Goal: Entertainment & Leisure: Consume media (video, audio)

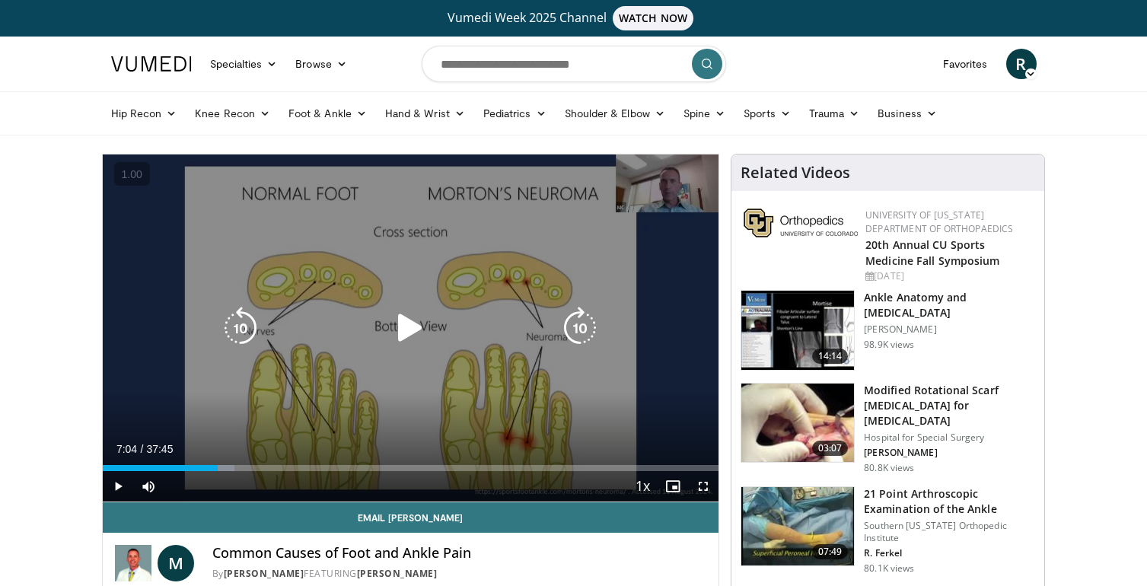
scroll to position [50, 0]
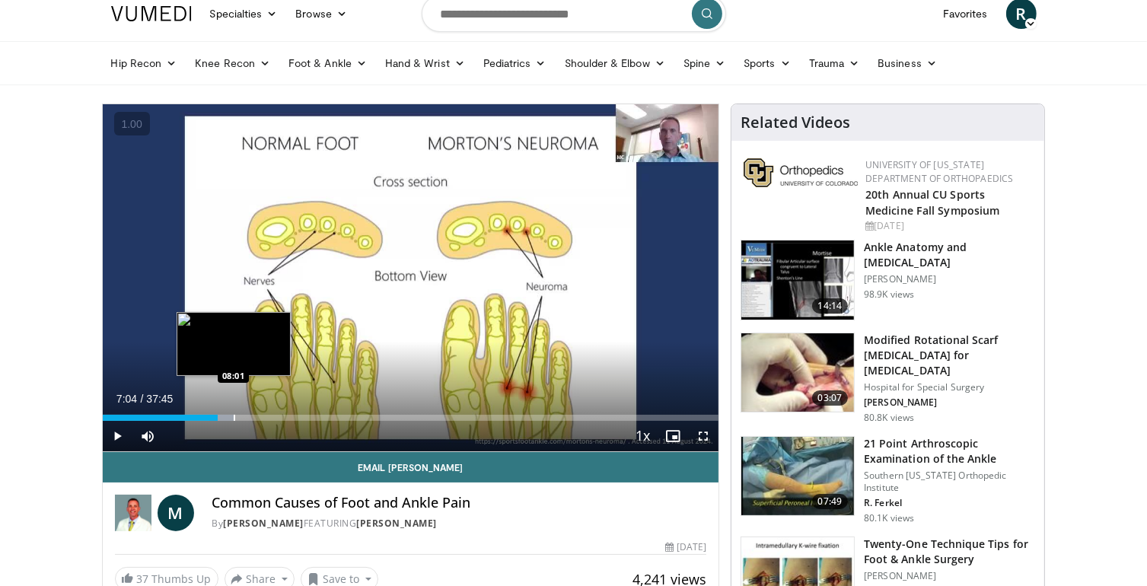
click at [234, 415] on div "Progress Bar" at bounding box center [235, 418] width 2 height 6
click at [244, 415] on div "Progress Bar" at bounding box center [245, 418] width 2 height 6
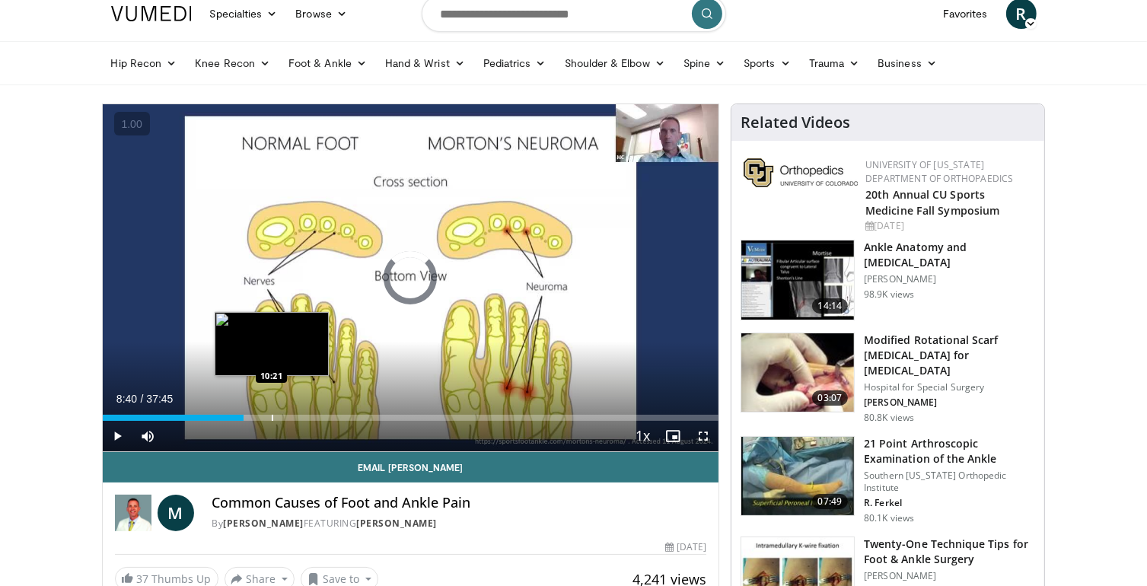
click at [272, 415] on div "Progress Bar" at bounding box center [273, 418] width 2 height 6
click at [261, 415] on div "Loaded : 29.77% 10:21 09:58" at bounding box center [411, 418] width 616 height 6
click at [246, 416] on div "Progress Bar" at bounding box center [247, 418] width 2 height 6
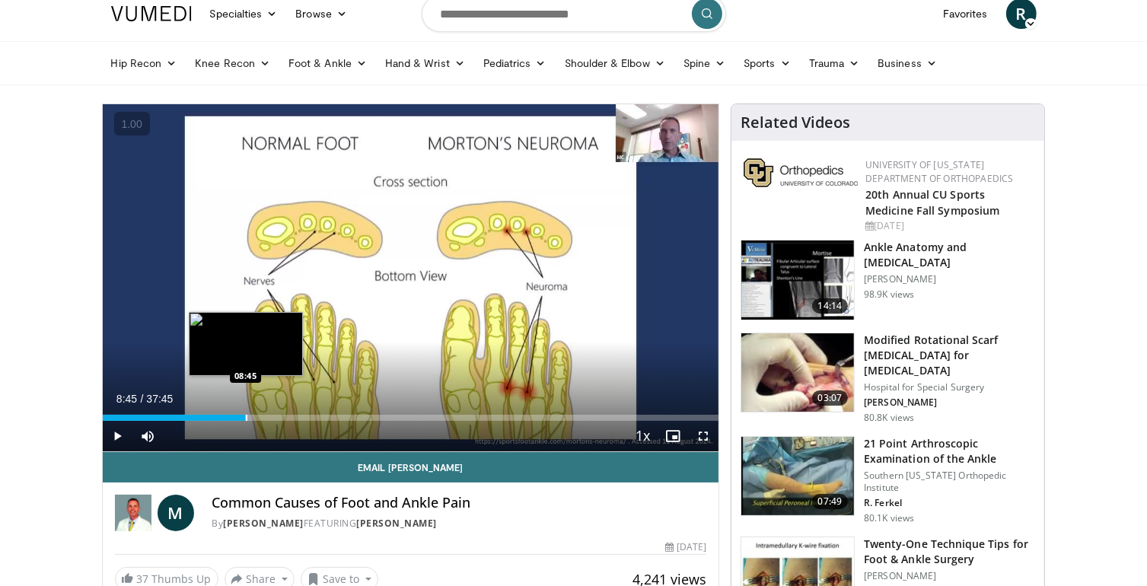
click at [263, 412] on div "Loaded : 24.27% 08:45 08:45" at bounding box center [411, 413] width 616 height 14
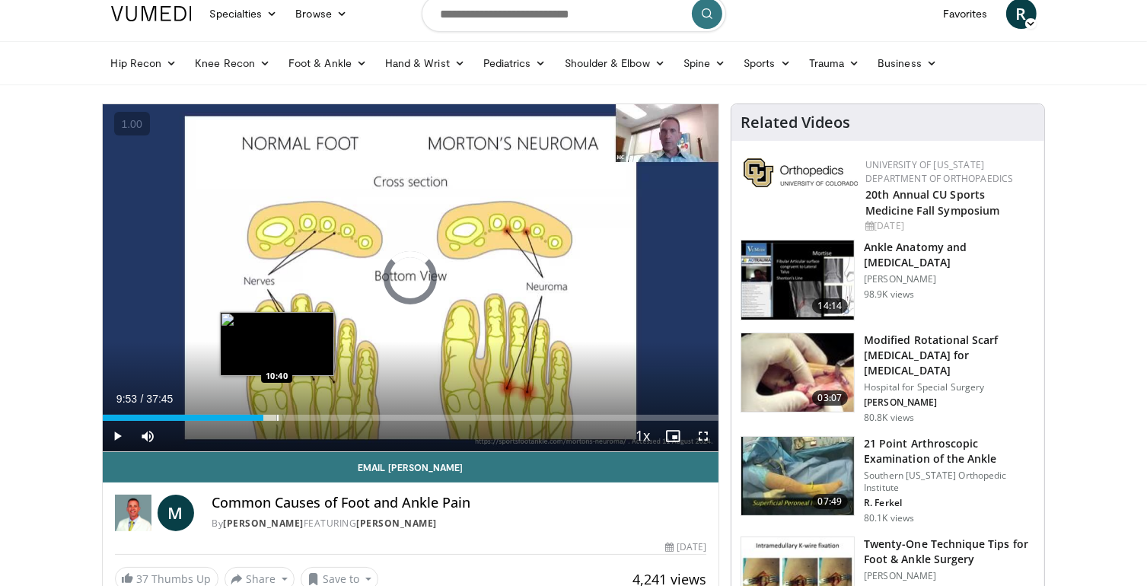
click at [277, 409] on div "Loaded : 28.33% 10:40 10:40" at bounding box center [411, 413] width 616 height 14
click at [291, 406] on div "Loaded : 30.64% 10:43 11:19" at bounding box center [411, 413] width 616 height 14
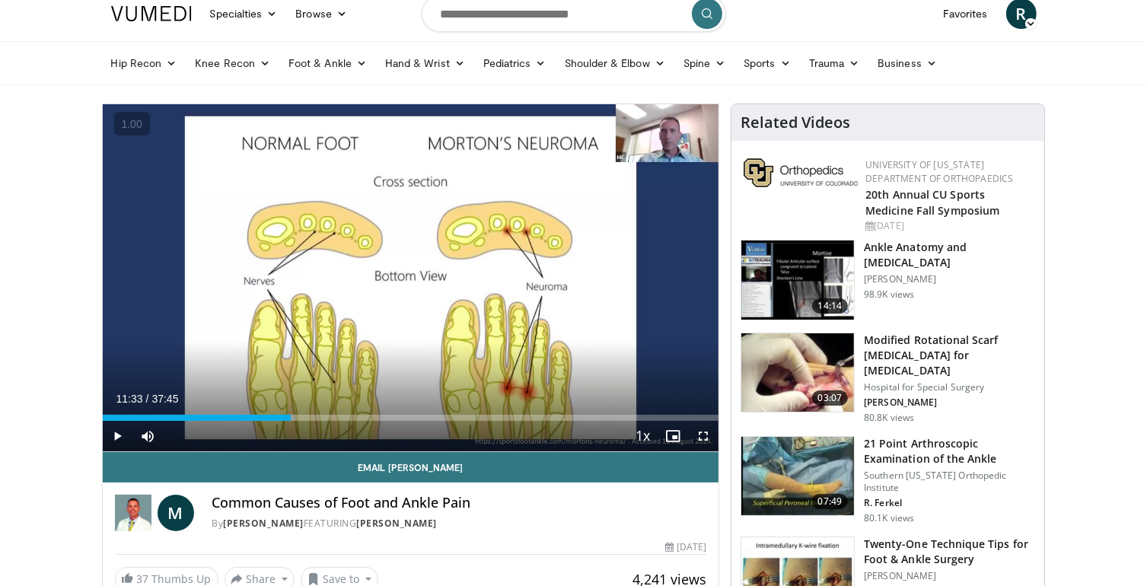
click at [307, 404] on div "Current Time 11:33 / Duration 37:45" at bounding box center [411, 399] width 616 height 14
click at [295, 424] on div "Current Time 11:33 / Duration 37:45 Play Skip Backward Skip Forward Mute 0% Loa…" at bounding box center [411, 436] width 616 height 30
click at [295, 421] on div "Current Time 11:33 / Duration 37:45 Play Skip Backward Skip Forward Mute 0% Loa…" at bounding box center [411, 436] width 616 height 30
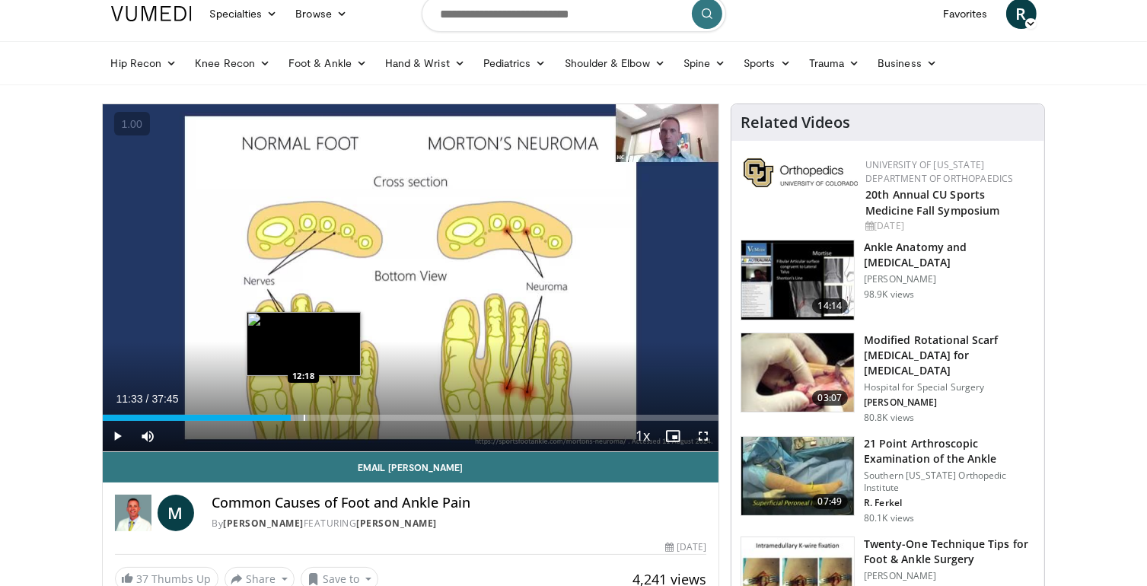
click at [305, 419] on div "Progress Bar" at bounding box center [305, 418] width 2 height 6
click at [314, 416] on div "Progress Bar" at bounding box center [314, 418] width 2 height 6
click at [324, 415] on div "Progress Bar" at bounding box center [324, 418] width 2 height 6
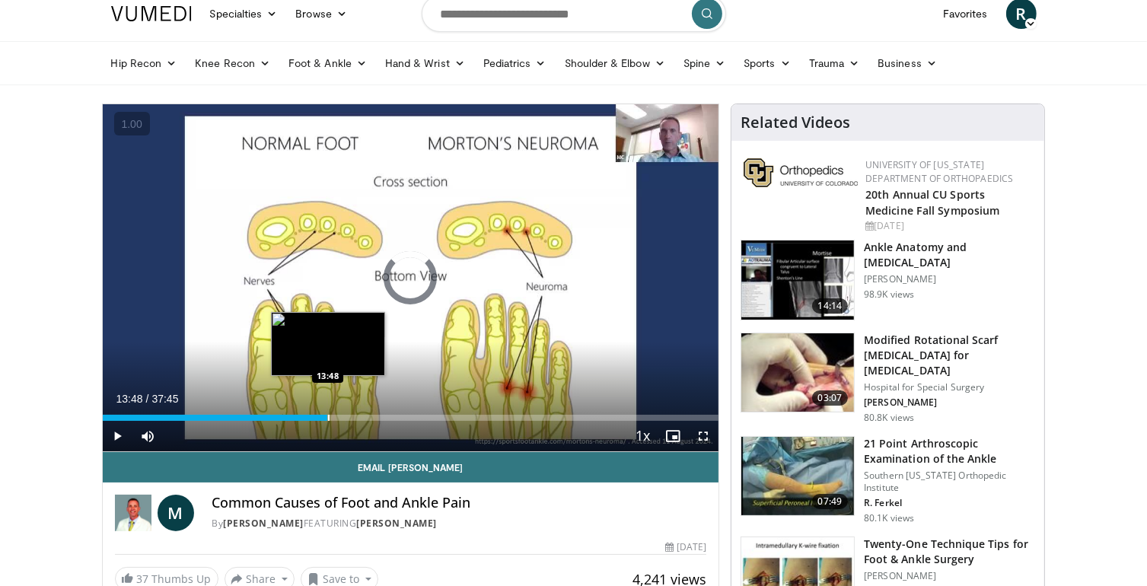
click at [330, 415] on div "Progress Bar" at bounding box center [329, 418] width 2 height 6
click at [349, 415] on div "Progress Bar" at bounding box center [350, 418] width 2 height 6
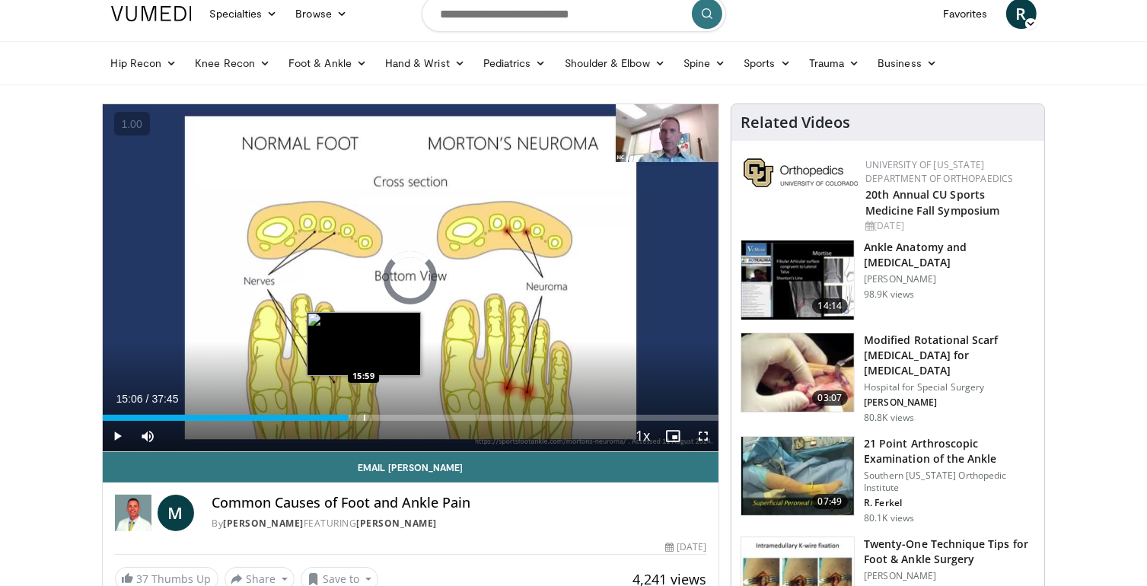
click at [365, 417] on div "Progress Bar" at bounding box center [365, 418] width 2 height 6
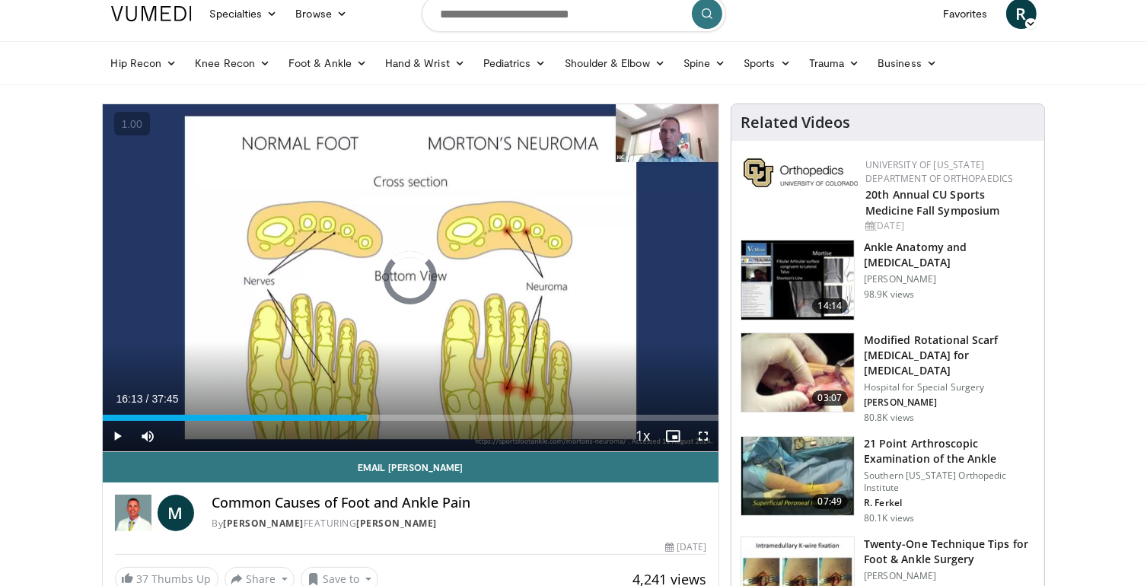
click at [374, 418] on div "Progress Bar" at bounding box center [373, 418] width 2 height 6
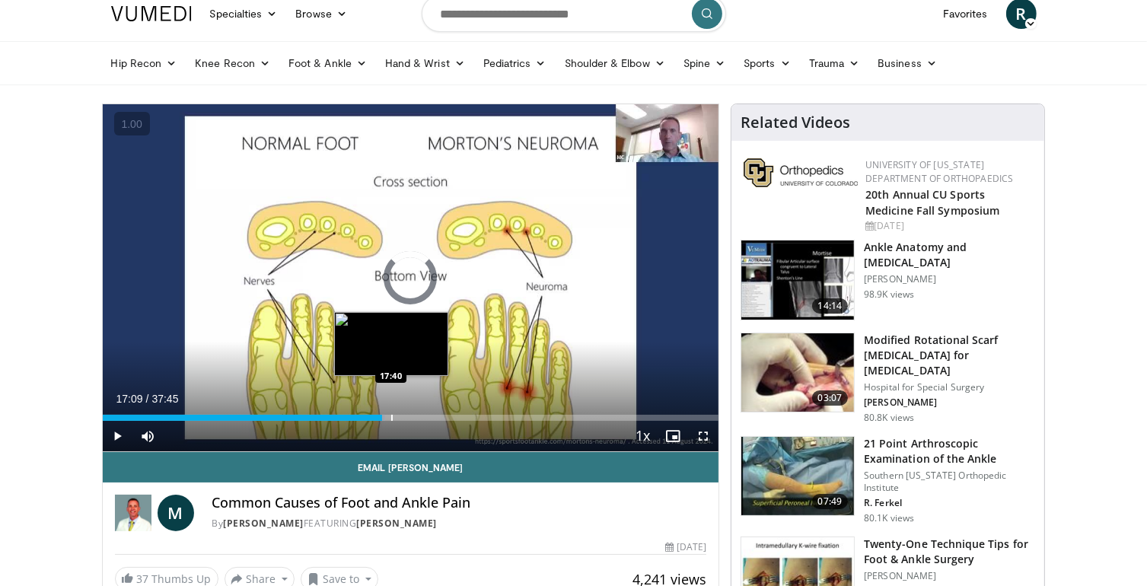
drag, startPoint x: 391, startPoint y: 418, endPoint x: 408, endPoint y: 418, distance: 16.7
click at [392, 418] on div "Progress Bar" at bounding box center [392, 418] width 2 height 6
click at [412, 418] on div "Progress Bar" at bounding box center [413, 418] width 2 height 6
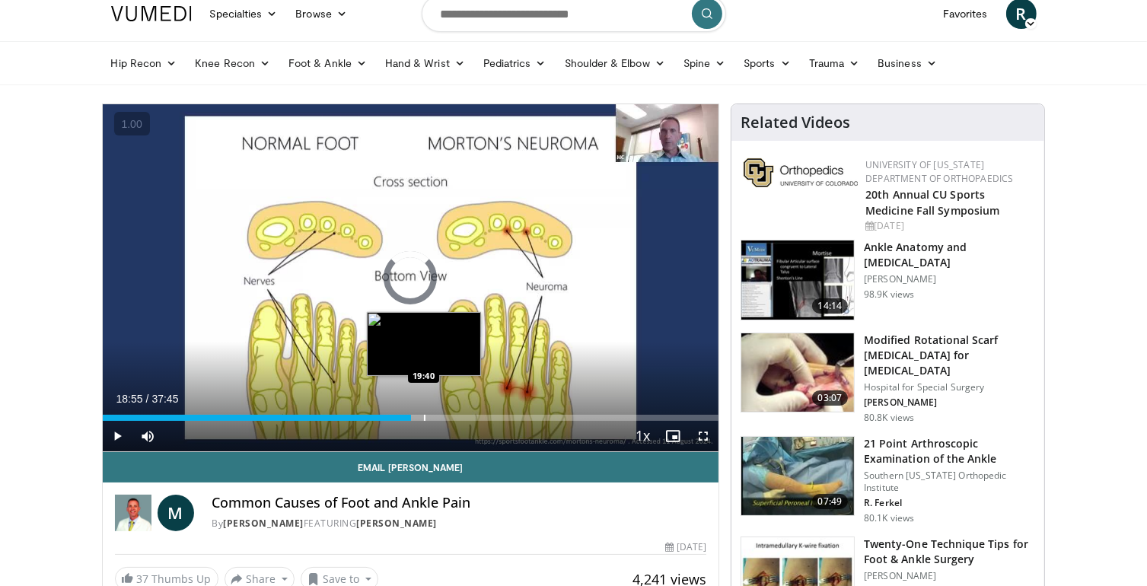
click at [424, 418] on div "Progress Bar" at bounding box center [425, 418] width 2 height 6
click at [434, 418] on div "Progress Bar" at bounding box center [435, 418] width 2 height 6
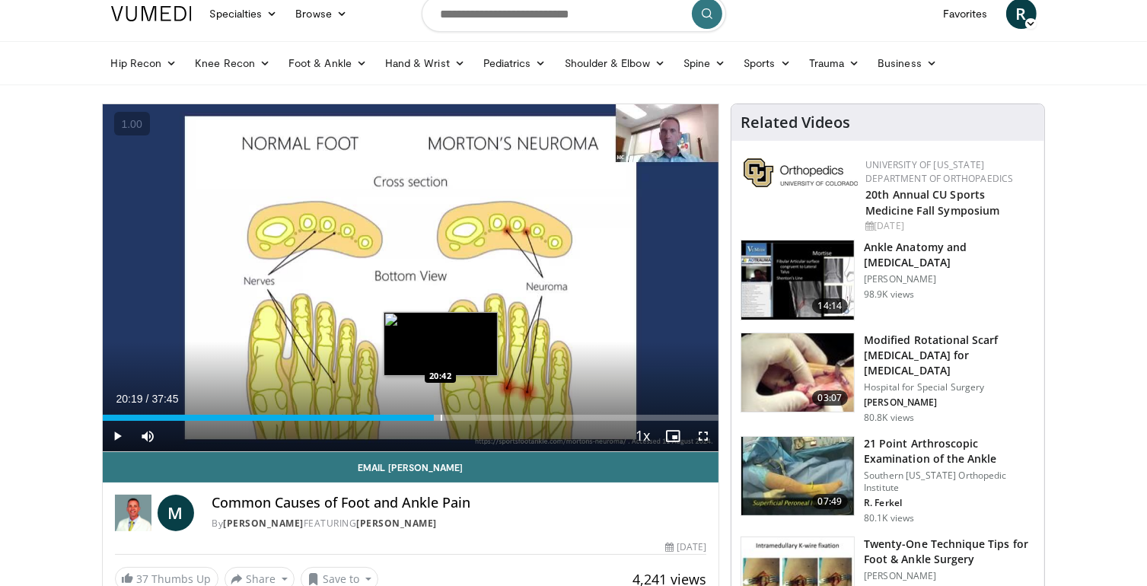
click at [442, 418] on div "Progress Bar" at bounding box center [442, 418] width 2 height 6
click at [451, 418] on div "Progress Bar" at bounding box center [450, 418] width 2 height 6
click at [460, 418] on div "Progress Bar" at bounding box center [459, 418] width 2 height 6
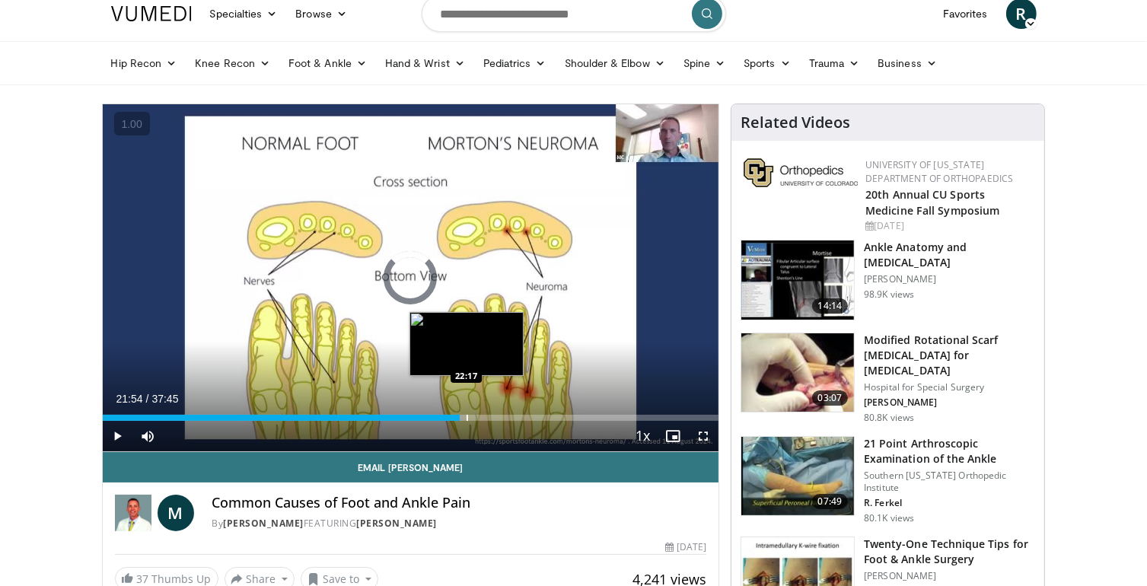
click at [467, 418] on div "Progress Bar" at bounding box center [468, 418] width 2 height 6
click at [472, 418] on div "Progress Bar" at bounding box center [473, 418] width 2 height 6
click at [481, 418] on div "Progress Bar" at bounding box center [481, 418] width 2 height 6
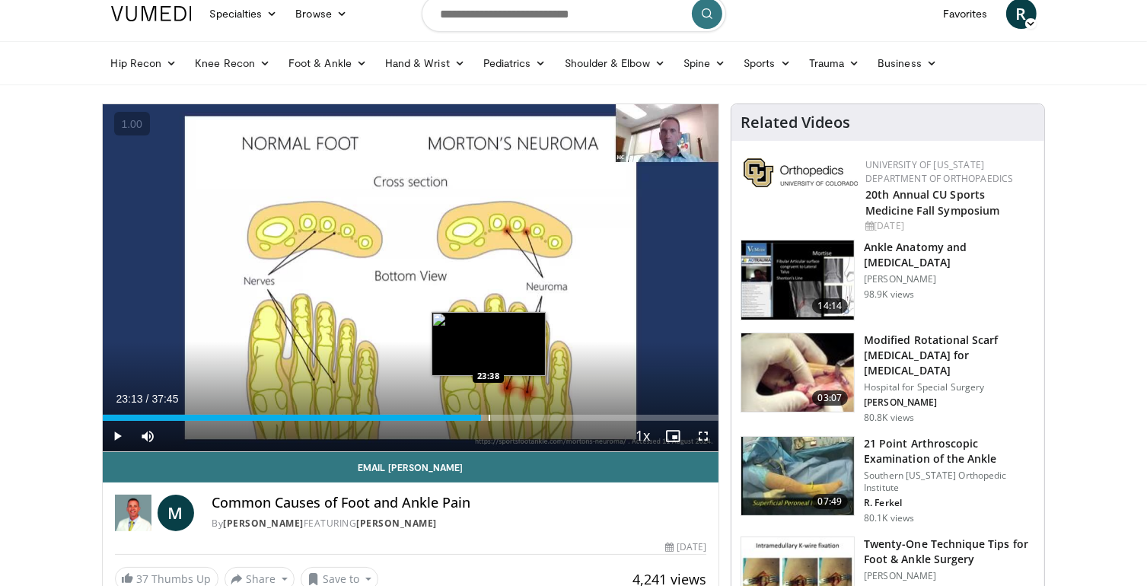
click at [489, 418] on div "Progress Bar" at bounding box center [490, 418] width 2 height 6
click at [495, 419] on div "Progress Bar" at bounding box center [494, 418] width 2 height 6
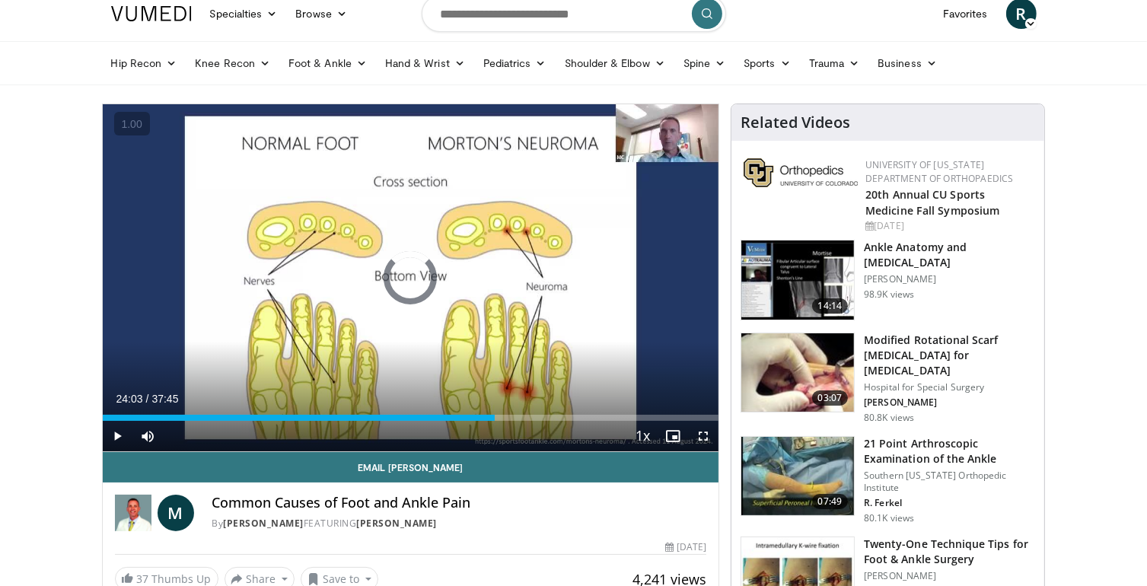
click at [511, 422] on div "Current Time 24:03 / Duration 37:45 Play Skip Backward Skip Forward Mute 0% Loa…" at bounding box center [411, 436] width 616 height 30
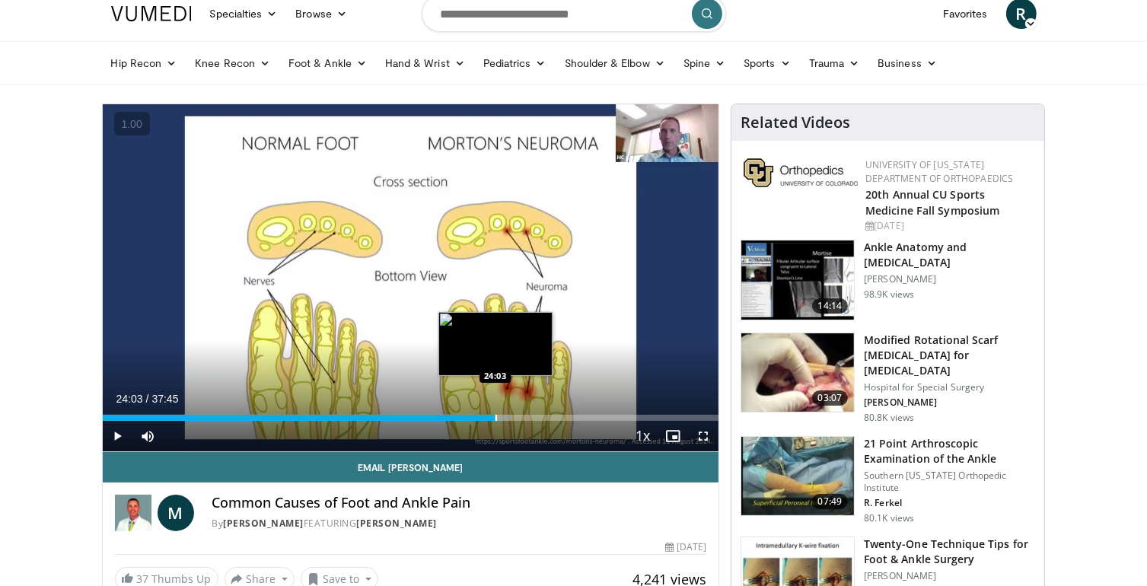
click at [497, 419] on div "Progress Bar" at bounding box center [496, 418] width 2 height 6
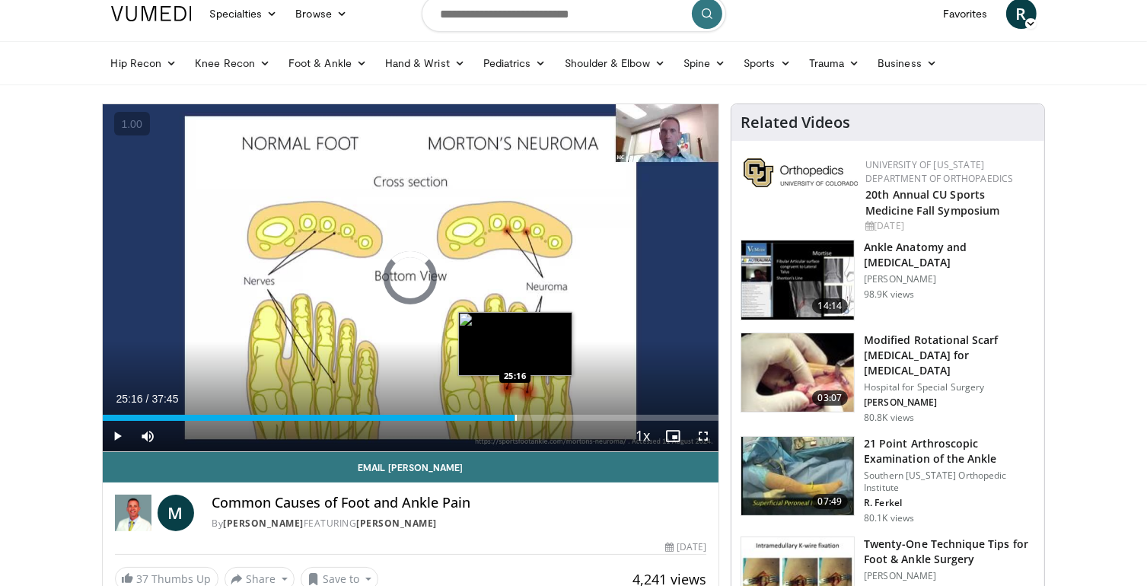
click at [515, 418] on div "Progress Bar" at bounding box center [516, 418] width 2 height 6
click at [530, 415] on div "Progress Bar" at bounding box center [531, 418] width 2 height 6
drag, startPoint x: 540, startPoint y: 415, endPoint x: 554, endPoint y: 415, distance: 14.5
click at [540, 415] on div "Progress Bar" at bounding box center [541, 418] width 2 height 6
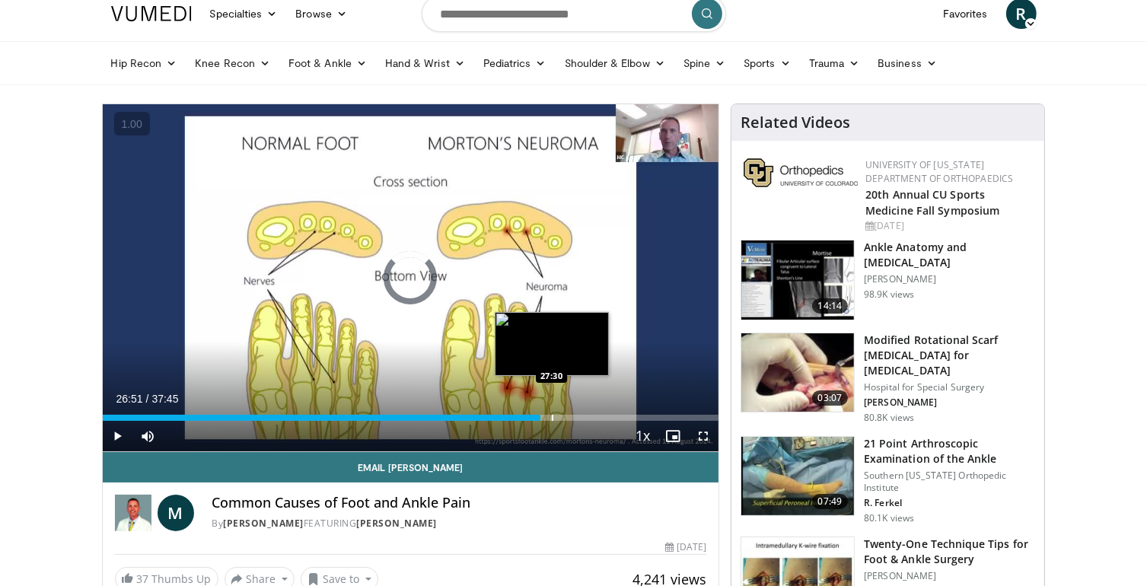
click at [553, 415] on div "Progress Bar" at bounding box center [553, 418] width 2 height 6
click at [559, 416] on div "Progress Bar" at bounding box center [559, 418] width 2 height 6
click at [570, 416] on div "Loaded : 74.42% 28:04 28:32" at bounding box center [411, 418] width 616 height 6
click at [576, 417] on div "Progress Bar" at bounding box center [577, 418] width 2 height 6
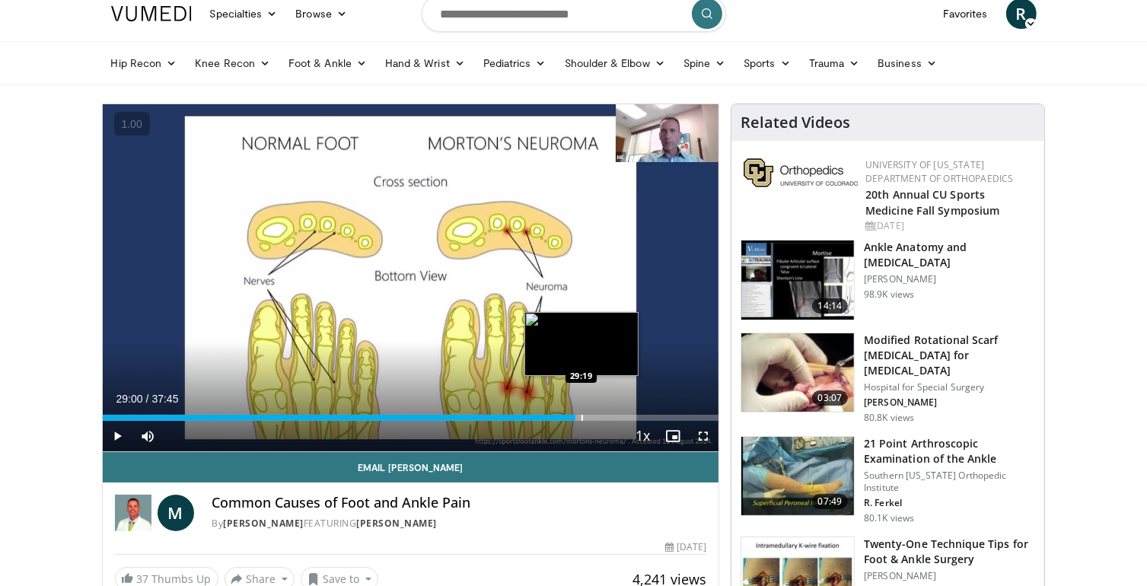
click at [582, 418] on div "Progress Bar" at bounding box center [582, 418] width 2 height 6
click at [589, 419] on div "Progress Bar" at bounding box center [589, 418] width 2 height 6
click at [597, 419] on div "Progress Bar" at bounding box center [598, 418] width 2 height 6
click at [601, 419] on div "Progress Bar" at bounding box center [602, 418] width 2 height 6
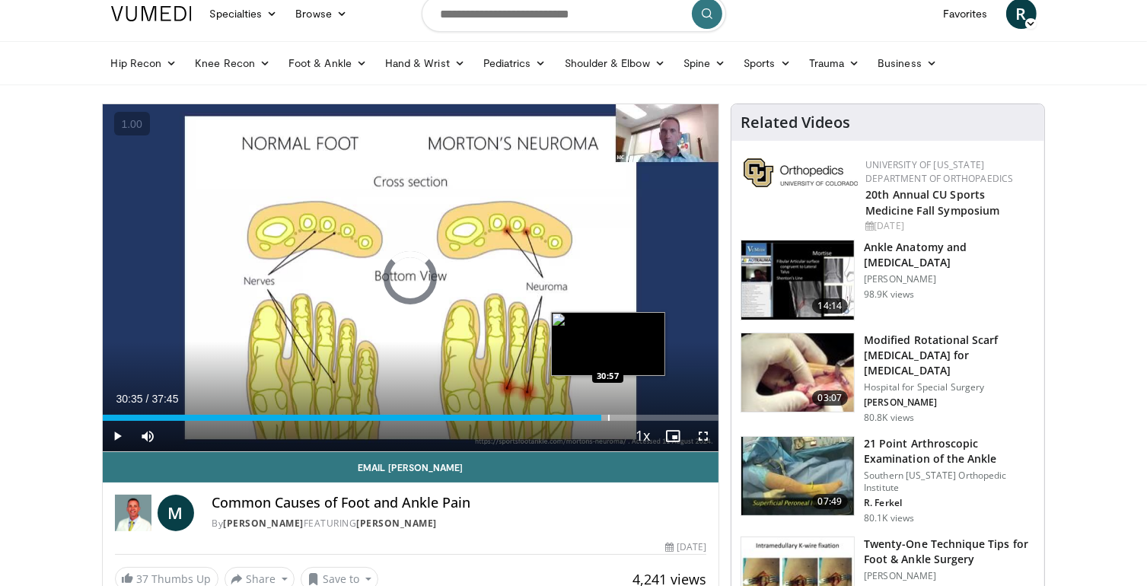
drag, startPoint x: 607, startPoint y: 419, endPoint x: 615, endPoint y: 419, distance: 7.6
click at [609, 419] on div "Progress Bar" at bounding box center [609, 418] width 2 height 6
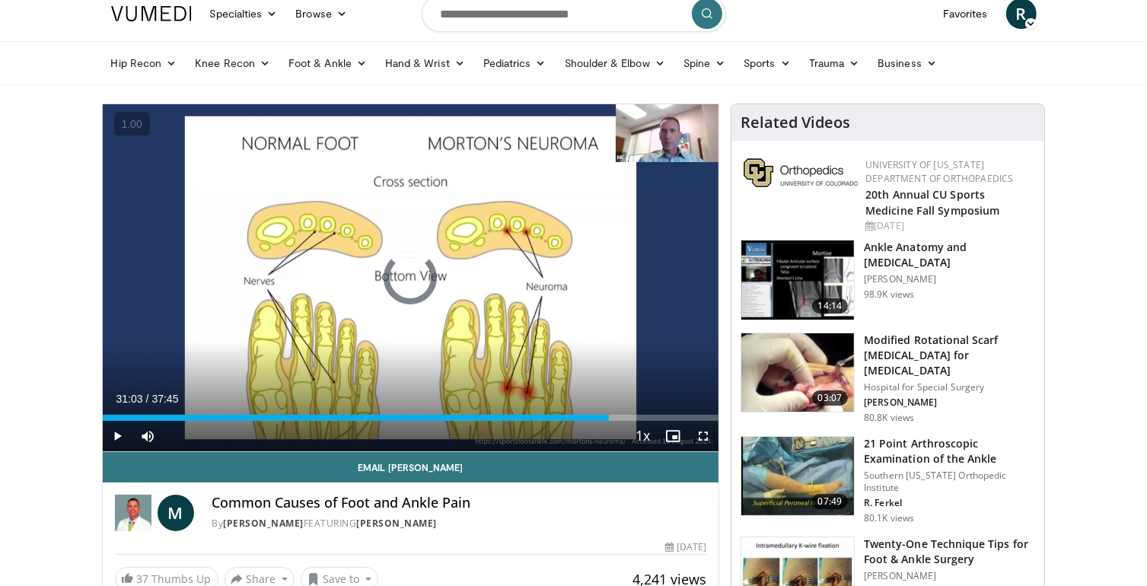
drag, startPoint x: 615, startPoint y: 419, endPoint x: 627, endPoint y: 420, distance: 12.2
click at [625, 421] on div "Current Time 31:03 / Duration 37:45 Play Skip Backward Skip Forward Mute 0% Loa…" at bounding box center [411, 436] width 616 height 30
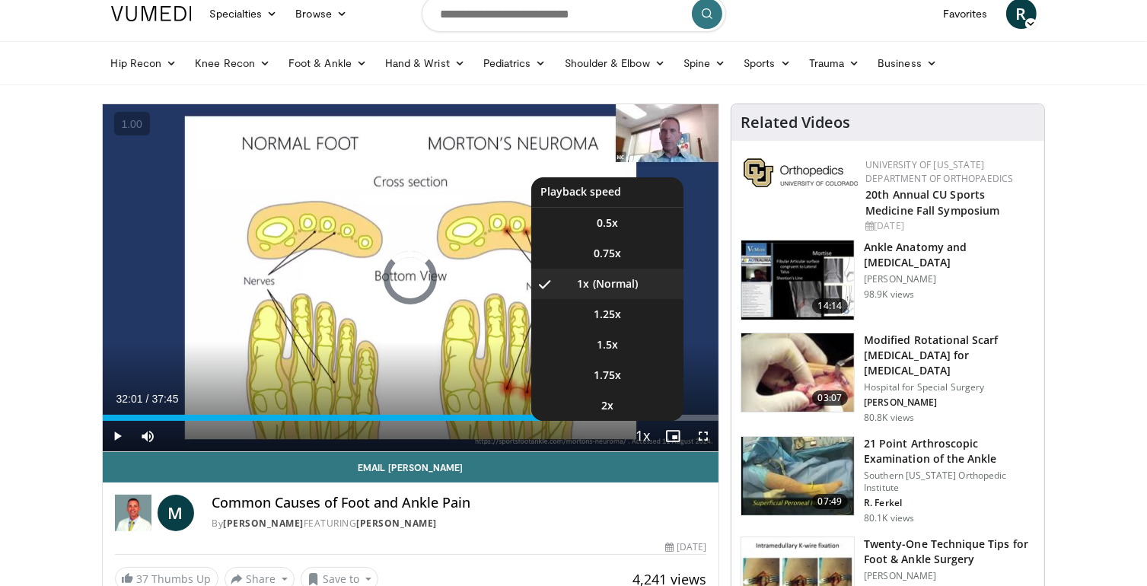
click at [628, 421] on button "Playback Rate" at bounding box center [642, 436] width 30 height 30
click at [630, 419] on li "2x" at bounding box center [607, 405] width 152 height 30
click at [648, 419] on li "2x , selected" at bounding box center [607, 405] width 152 height 30
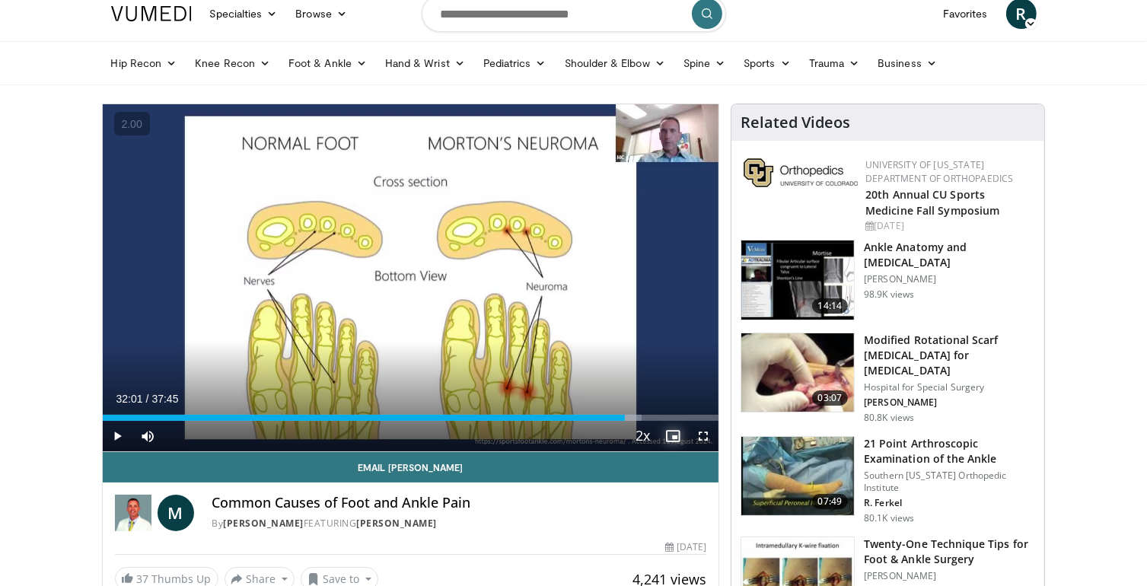
click at [667, 421] on span "Video Player" at bounding box center [673, 436] width 30 height 30
click at [667, 412] on div "Loaded : 87.55% 32:01 33:31" at bounding box center [411, 413] width 616 height 14
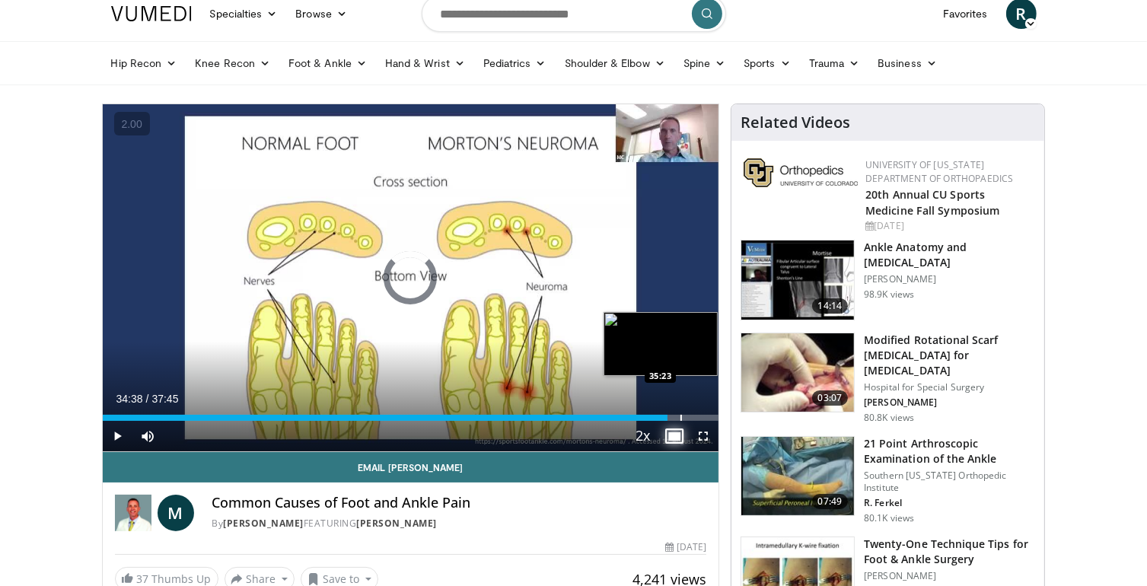
click at [680, 409] on div "Loaded : 0.00% 35:20 35:23" at bounding box center [411, 413] width 616 height 14
click at [689, 409] on div "Loaded : 94.44% 35:26 35:45" at bounding box center [411, 413] width 616 height 14
